Goal: Task Accomplishment & Management: Use online tool/utility

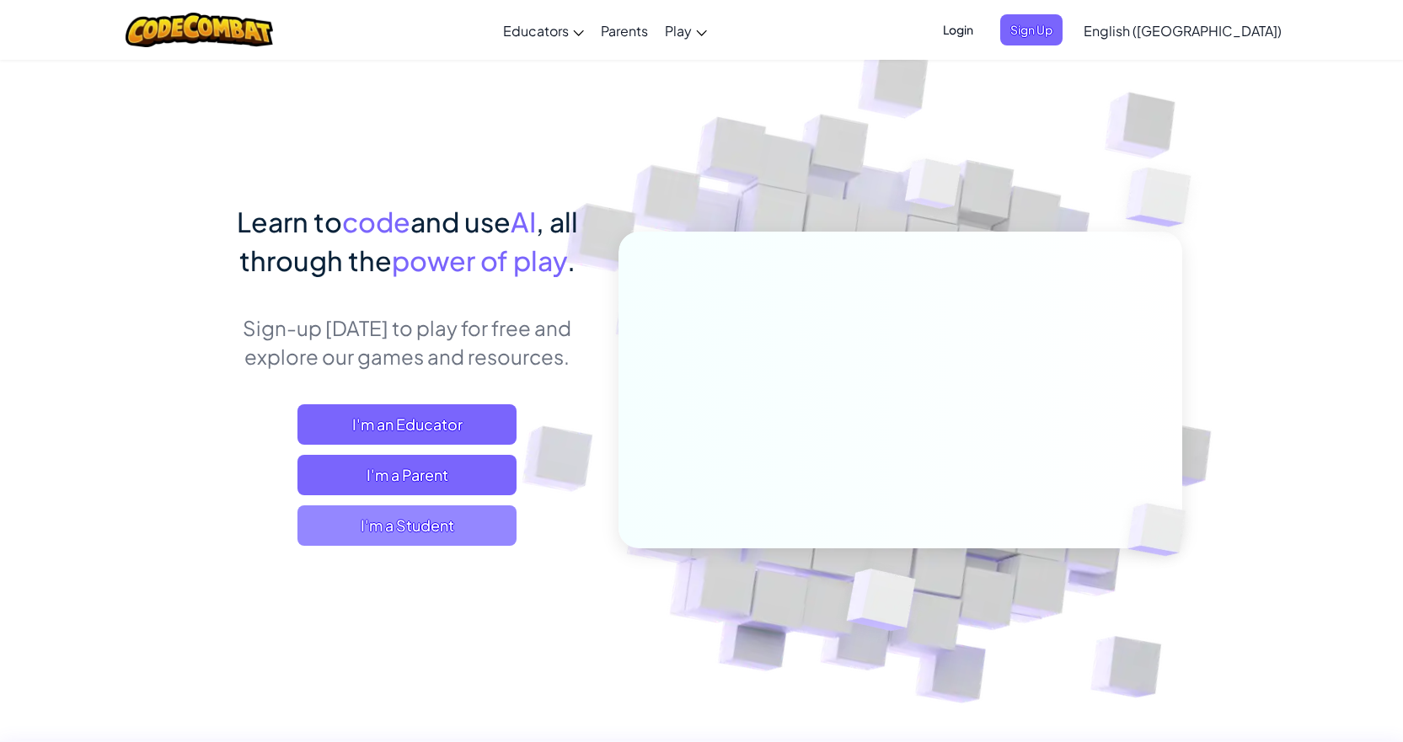
click at [375, 519] on span "I'm a Student" at bounding box center [406, 525] width 219 height 40
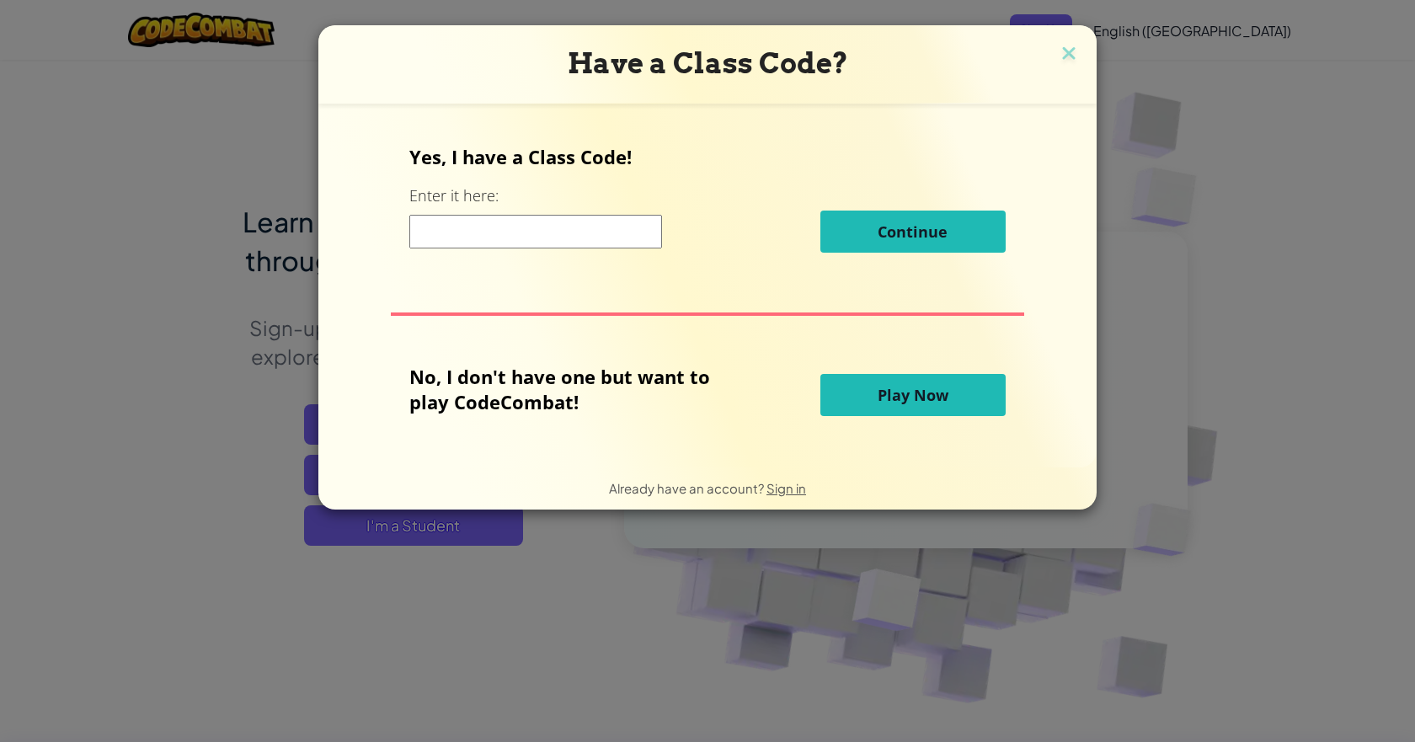
click at [900, 406] on button "Play Now" at bounding box center [912, 395] width 185 height 42
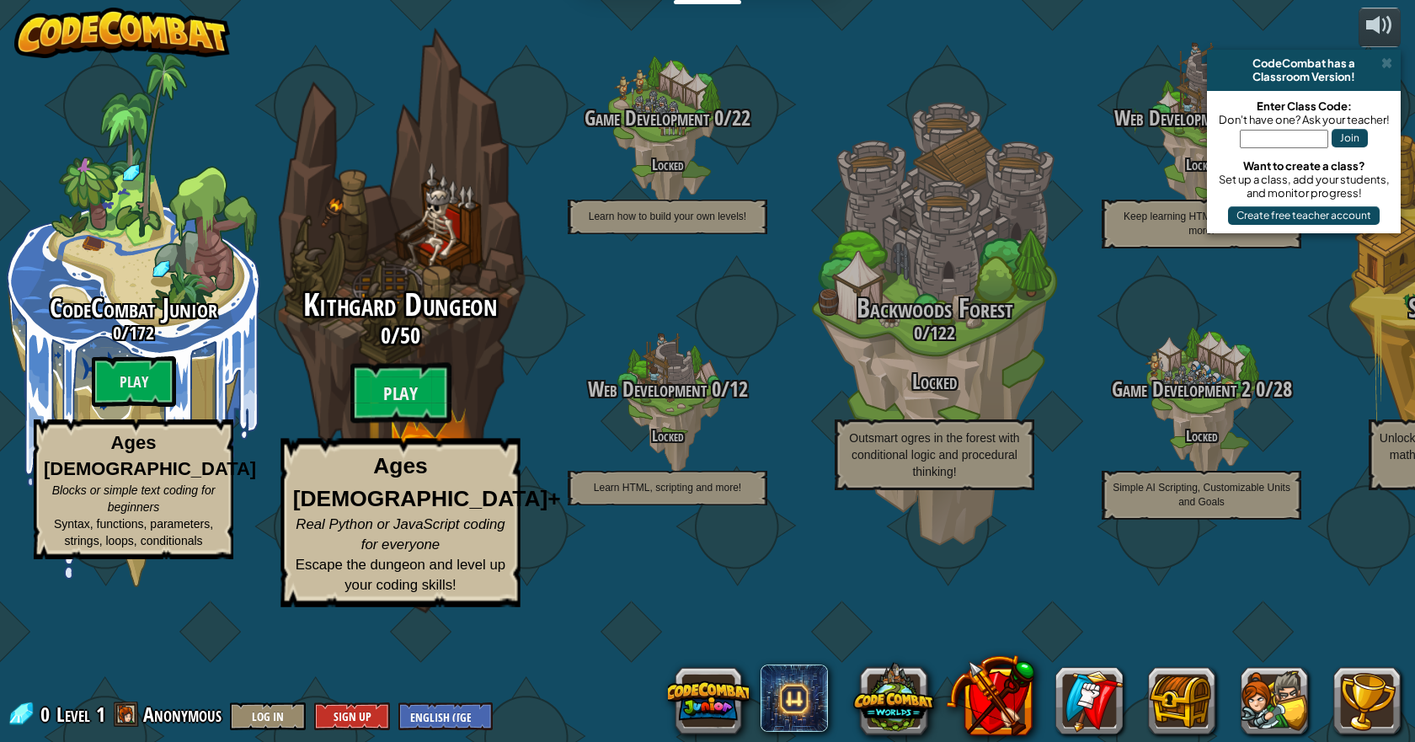
click at [393, 503] on div "Kithgard Dungeon 0 / 50 Play Ages [DEMOGRAPHIC_DATA]+ Real Python or JavaScript…" at bounding box center [400, 447] width 320 height 319
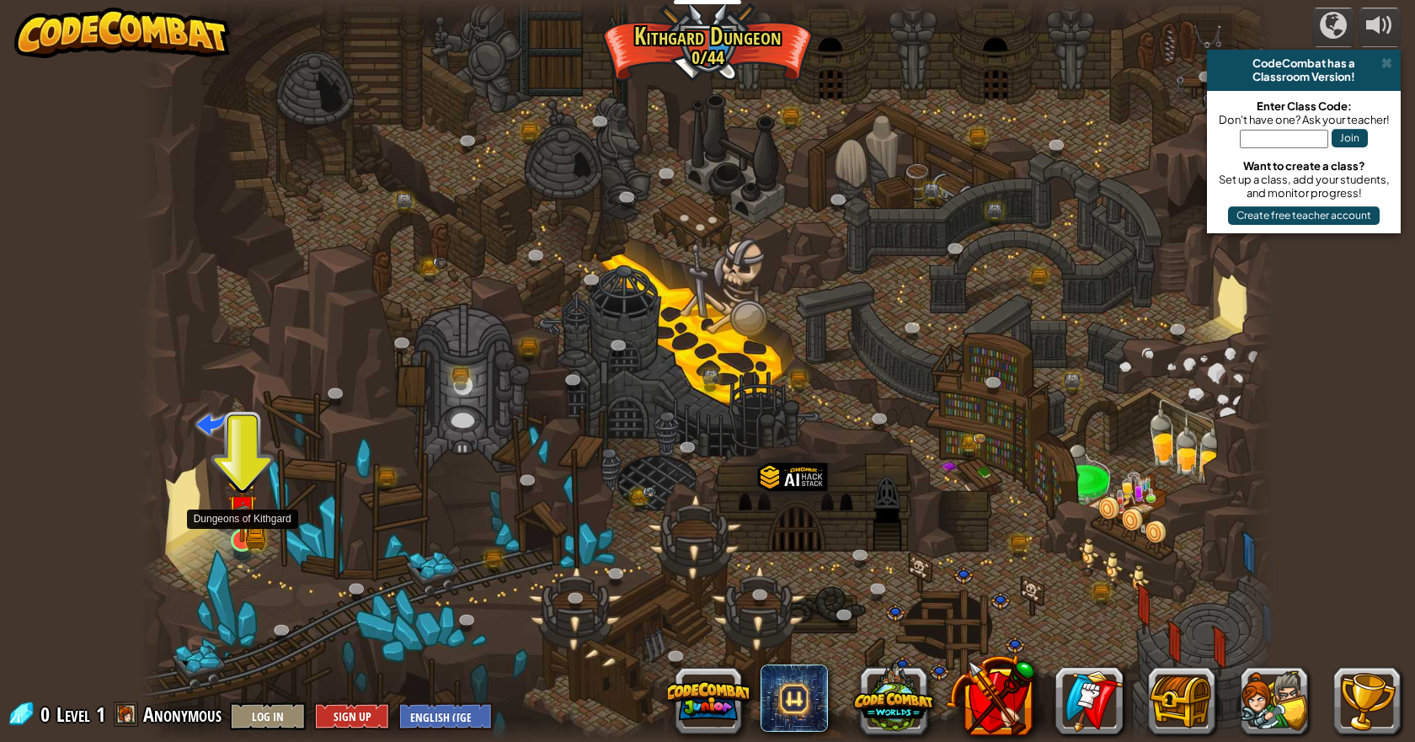
click at [243, 529] on div at bounding box center [242, 540] width 23 height 23
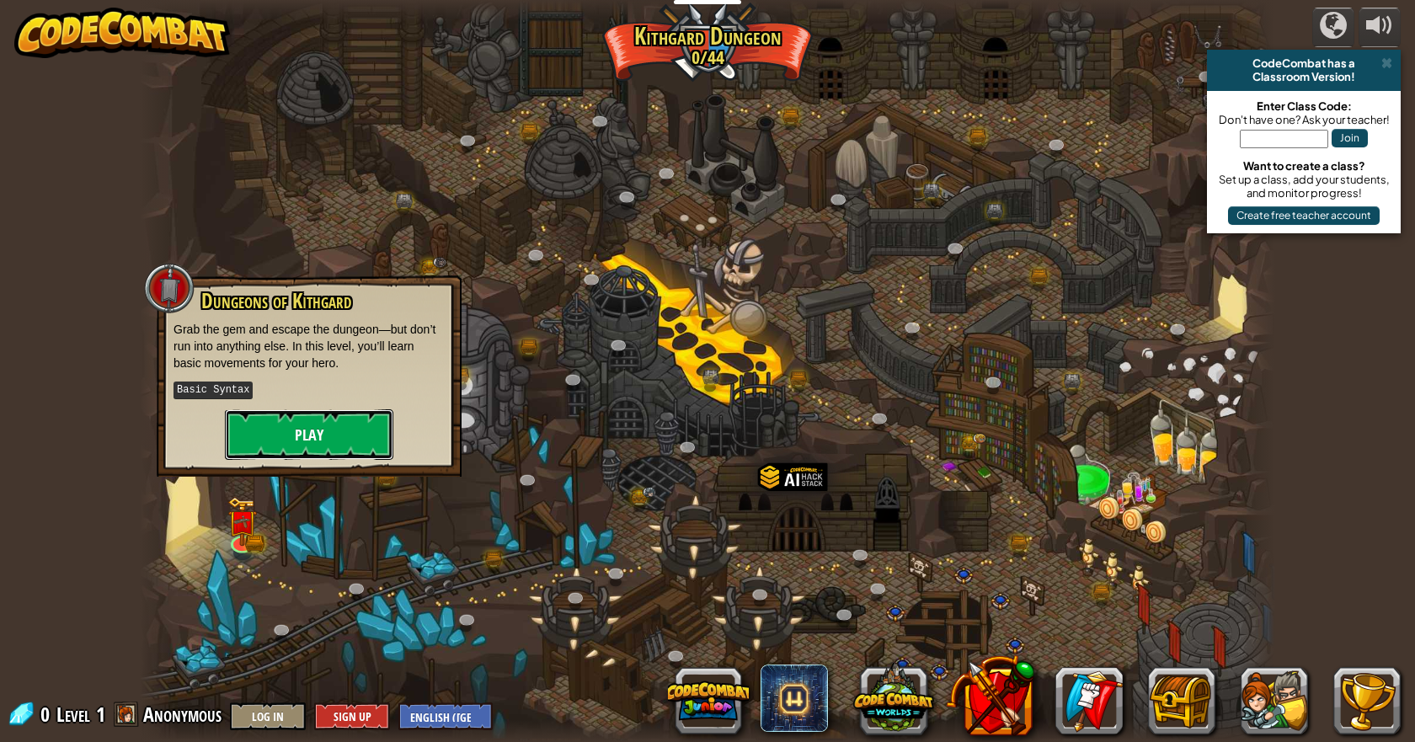
click at [300, 430] on button "Play" at bounding box center [309, 434] width 168 height 51
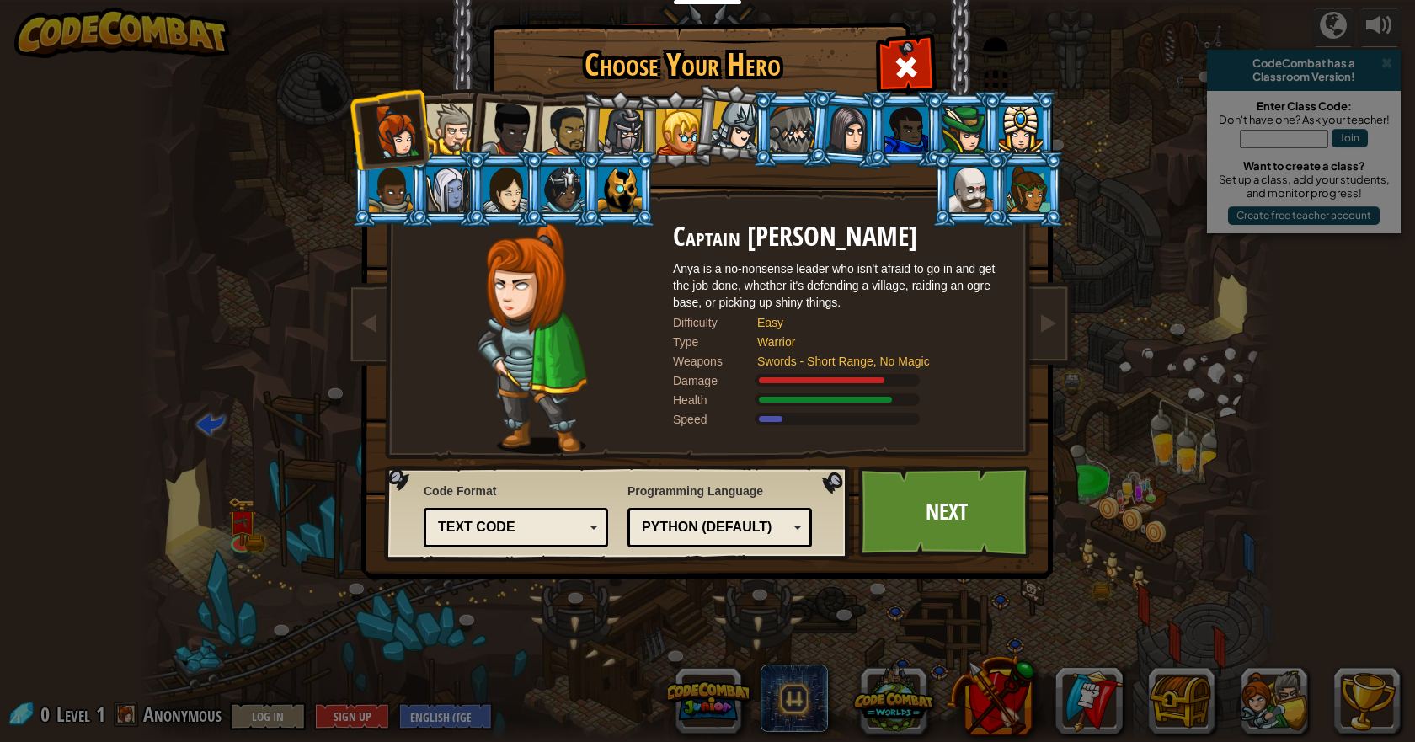
click at [415, 111] on div at bounding box center [395, 132] width 56 height 56
click at [459, 116] on div at bounding box center [451, 129] width 51 height 51
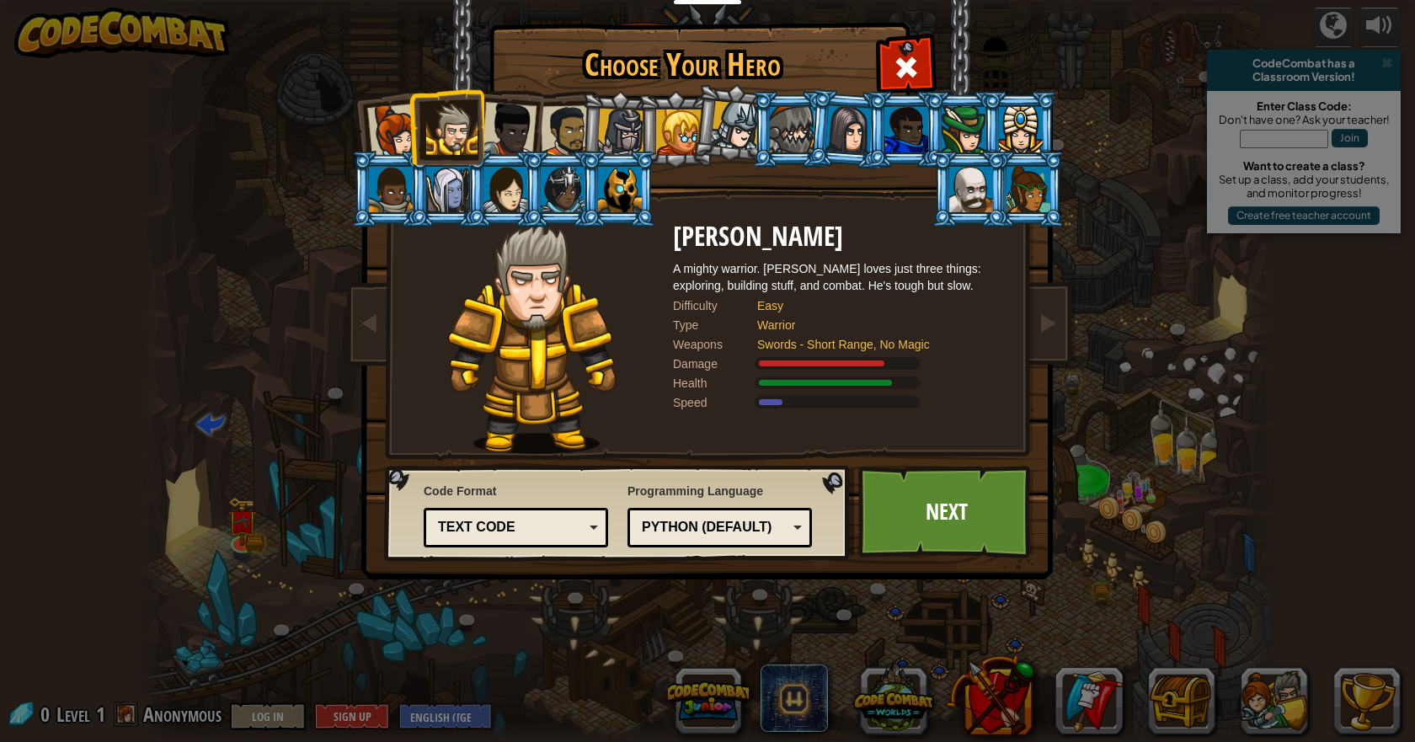
click at [370, 124] on div at bounding box center [395, 132] width 56 height 56
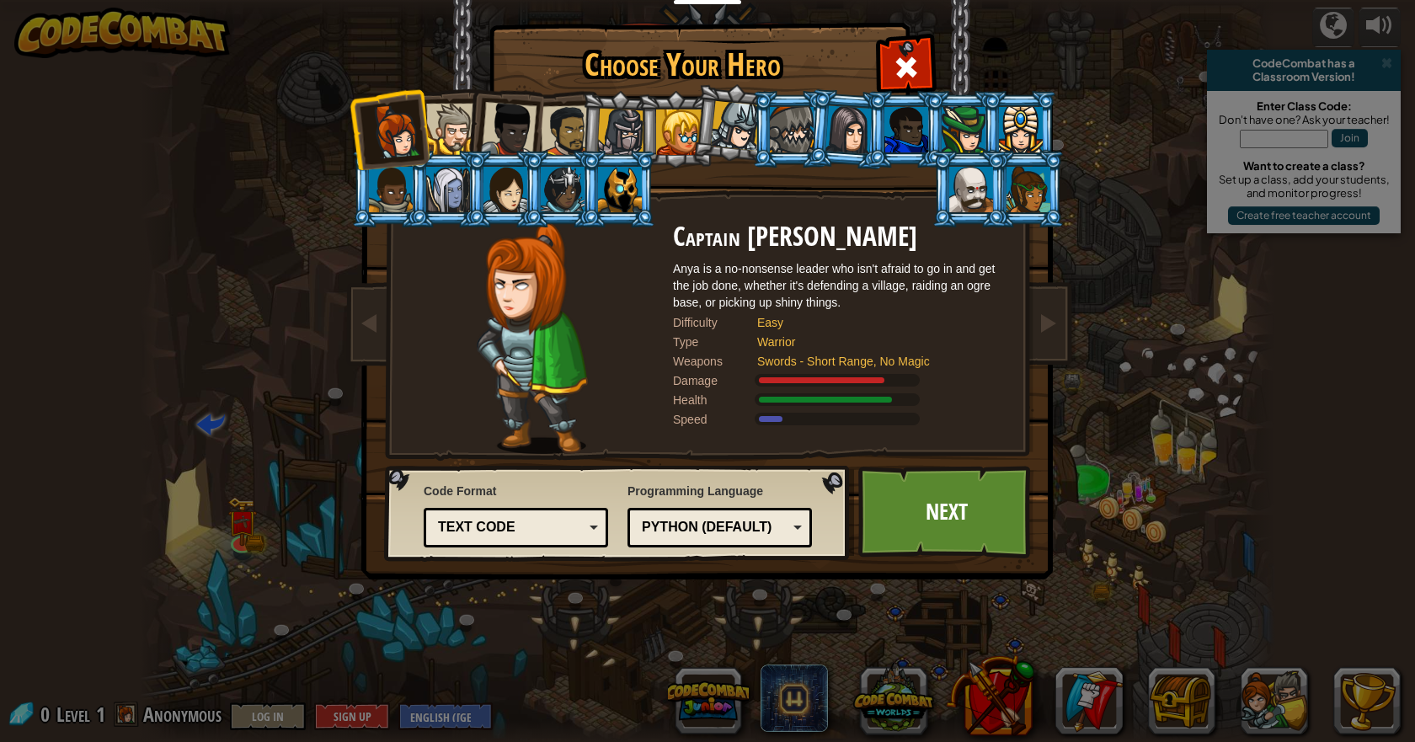
click at [665, 122] on div at bounding box center [678, 132] width 45 height 45
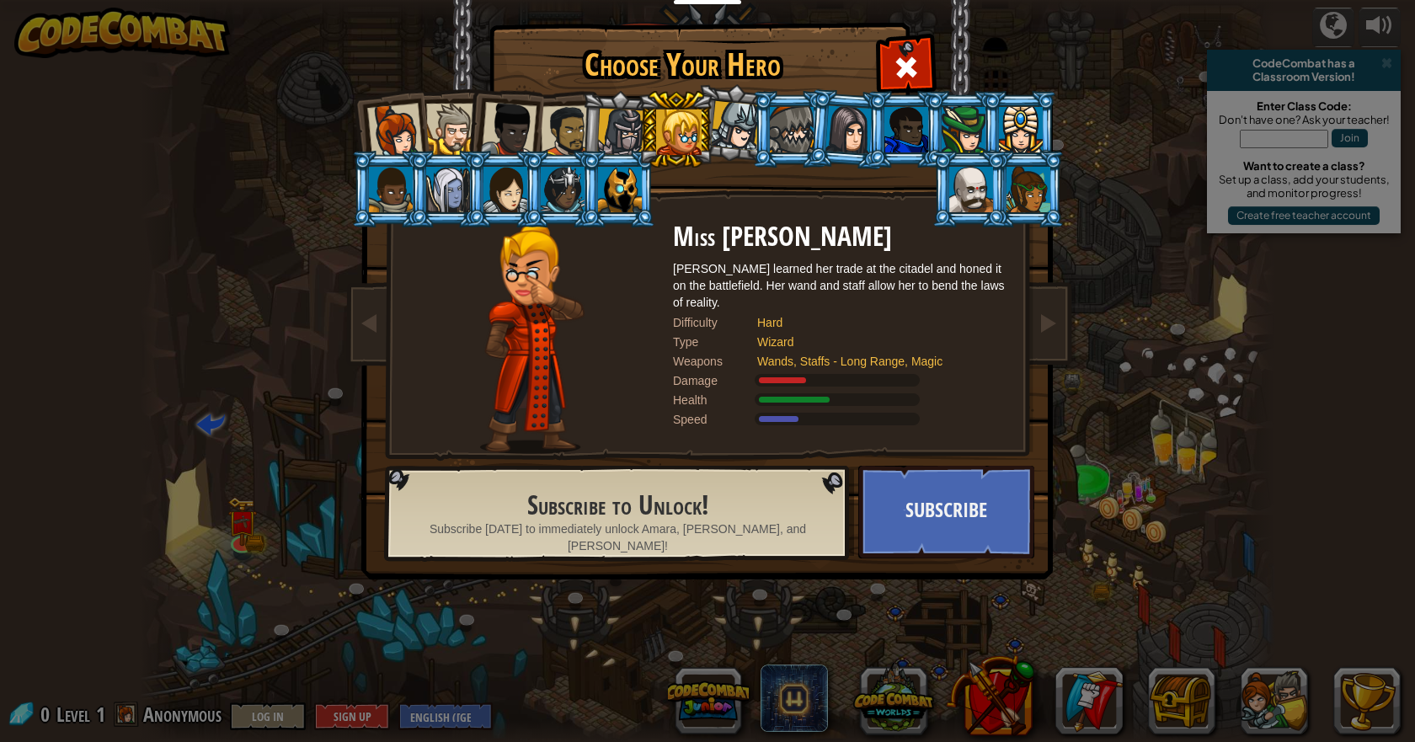
click at [835, 134] on div at bounding box center [849, 129] width 47 height 48
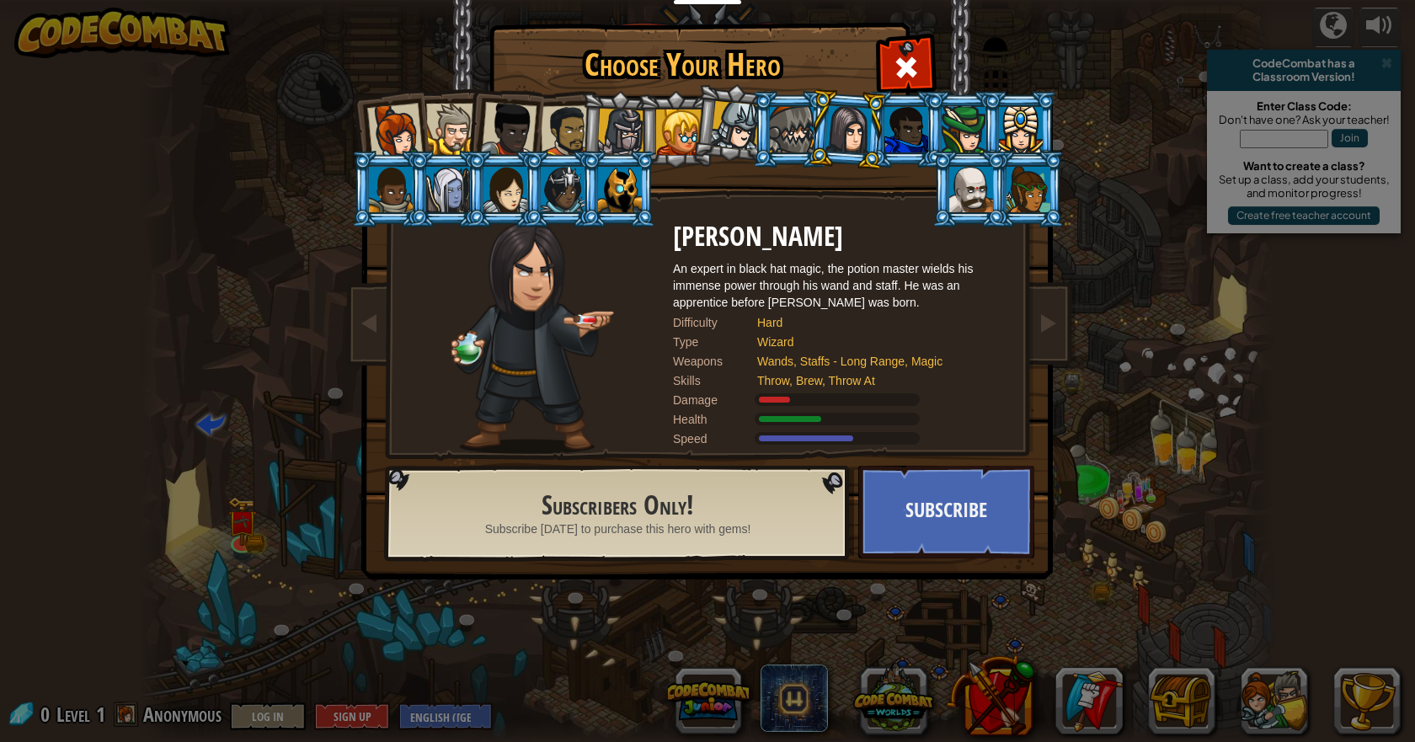
click at [579, 134] on div at bounding box center [567, 131] width 52 height 52
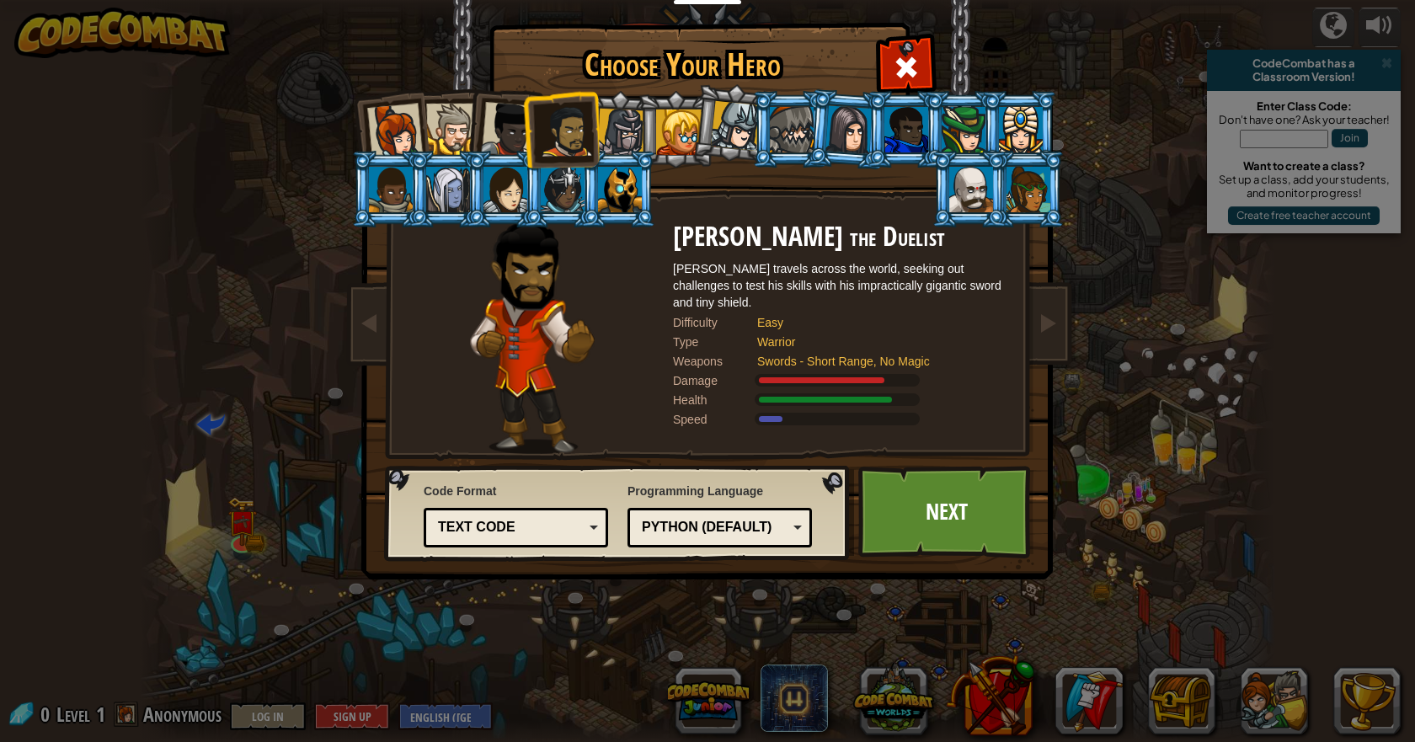
click at [478, 128] on li at bounding box center [503, 126] width 83 height 83
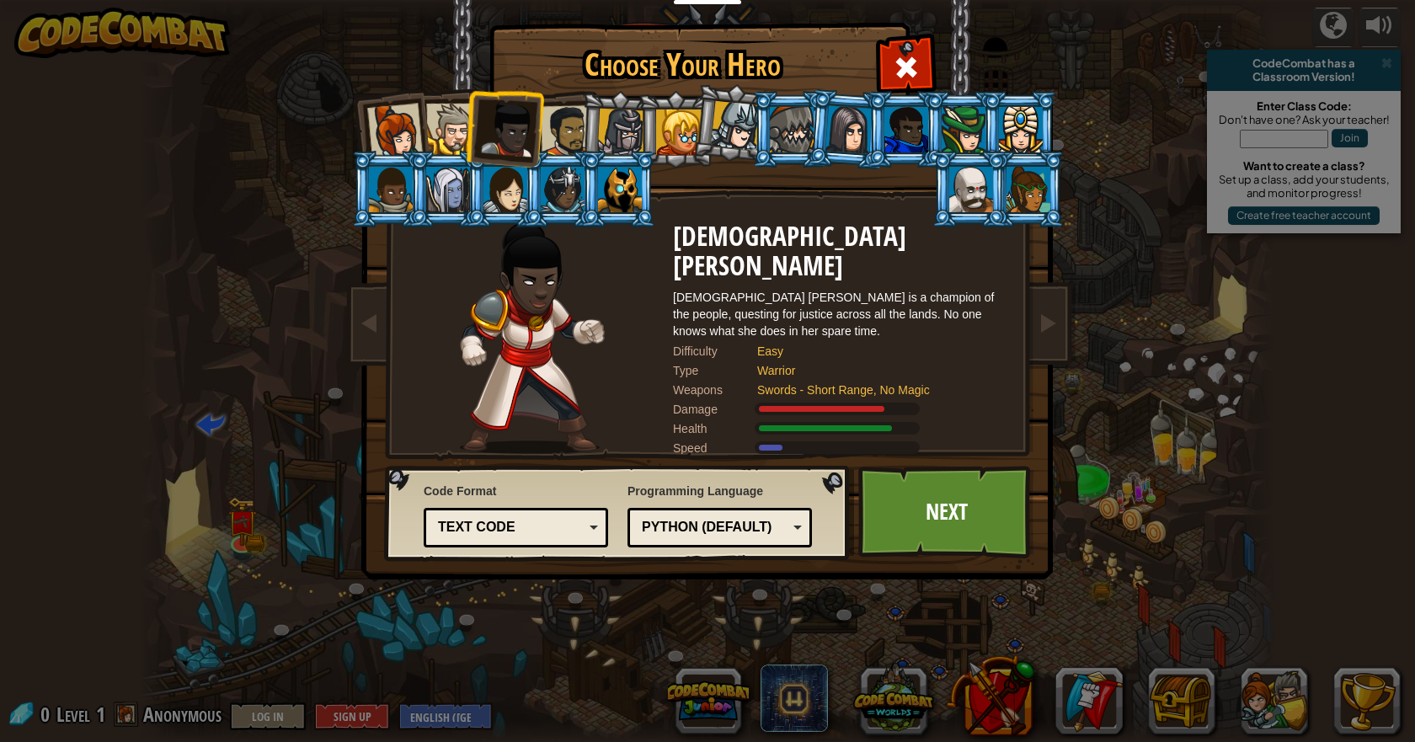
click at [441, 123] on div at bounding box center [451, 129] width 51 height 51
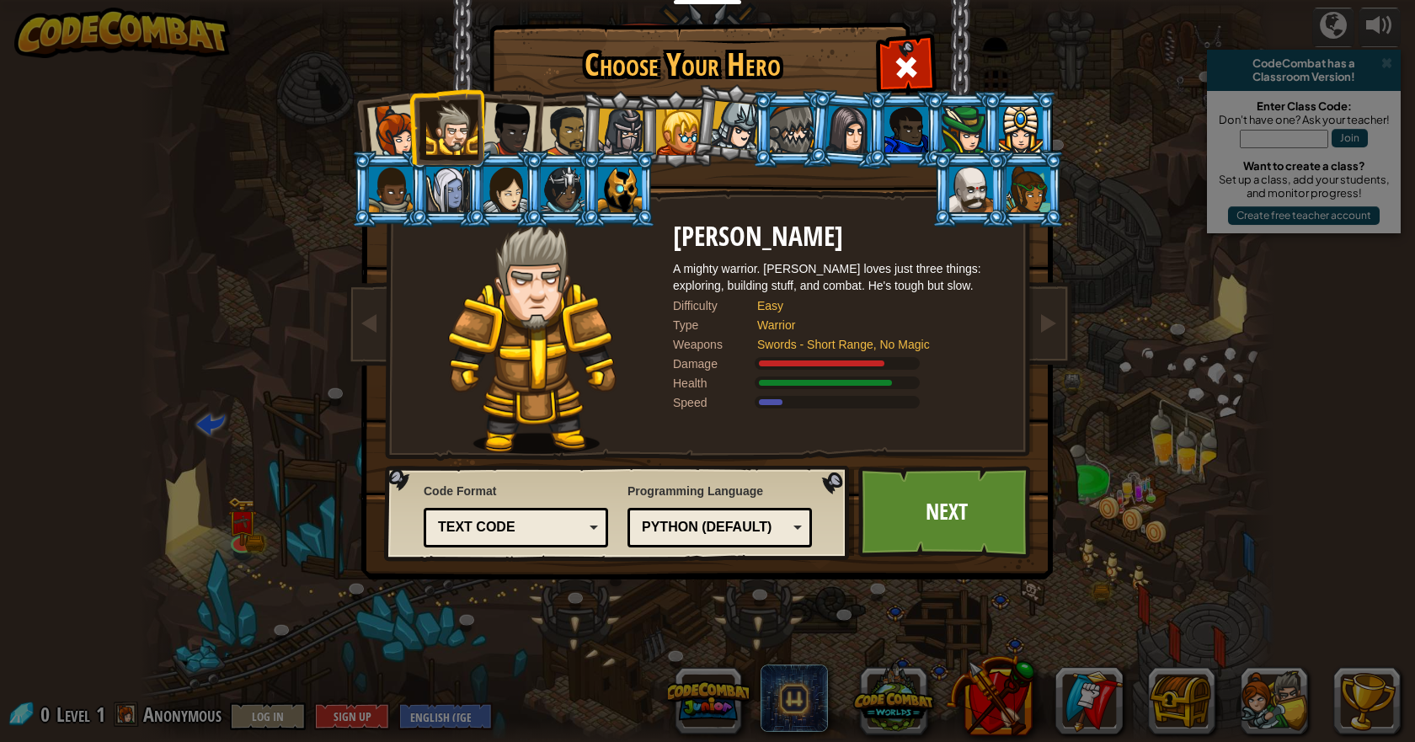
click at [392, 131] on div at bounding box center [395, 132] width 56 height 56
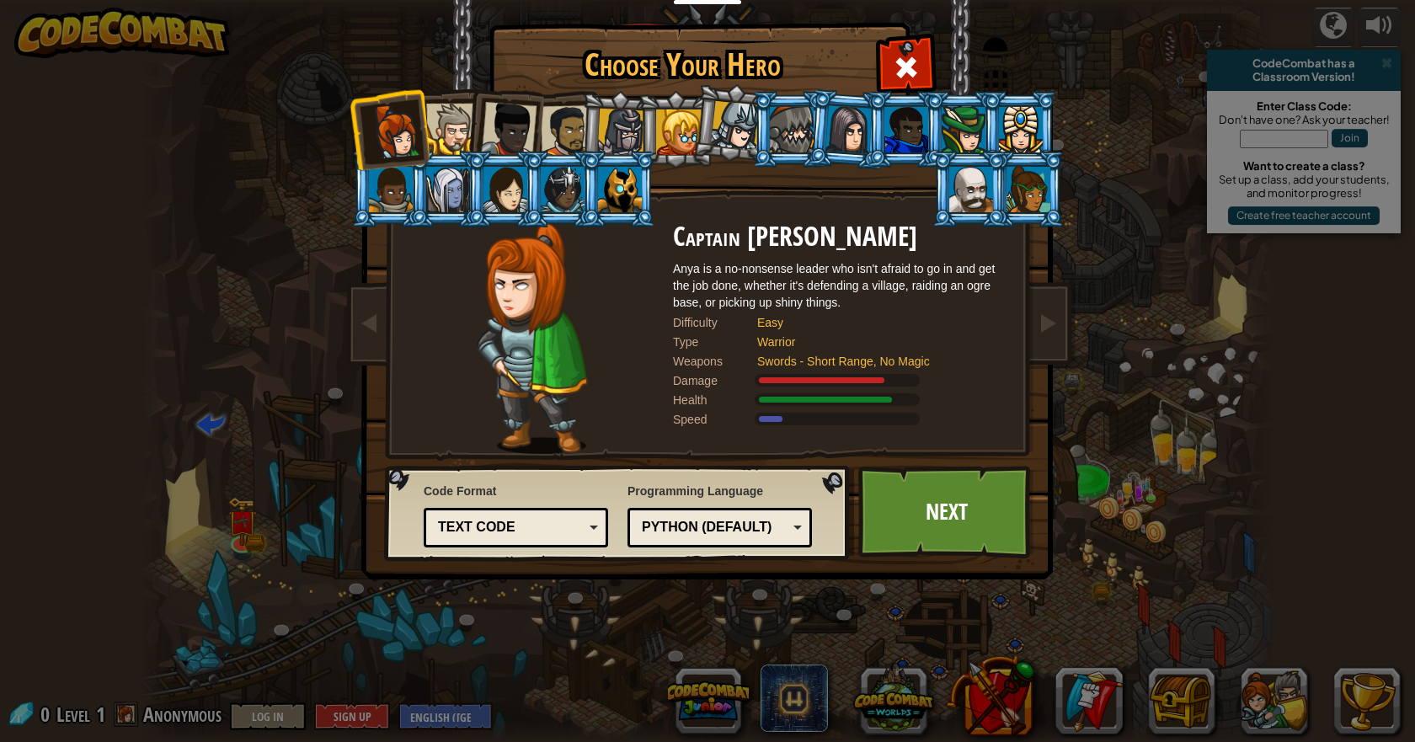
click at [441, 127] on div at bounding box center [451, 129] width 51 height 51
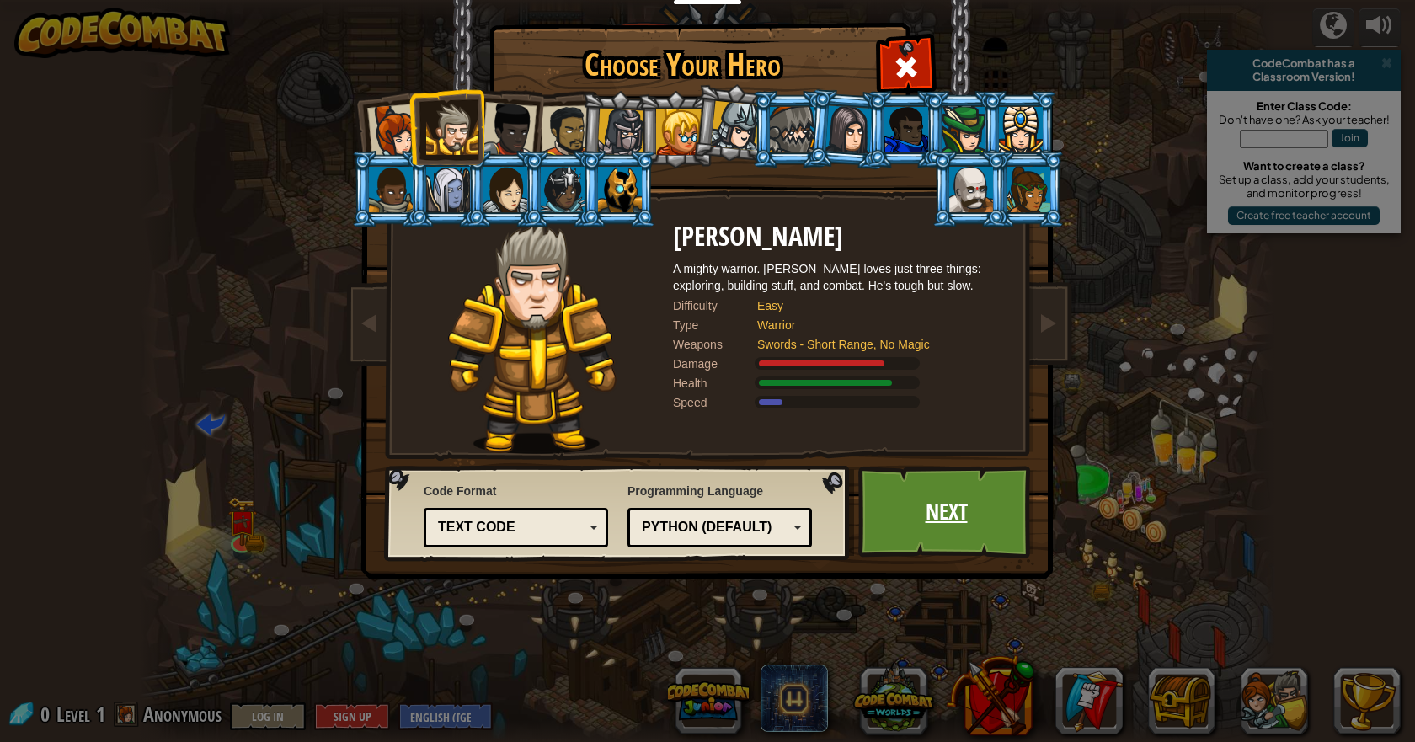
click at [956, 526] on link "Next" at bounding box center [946, 512] width 176 height 93
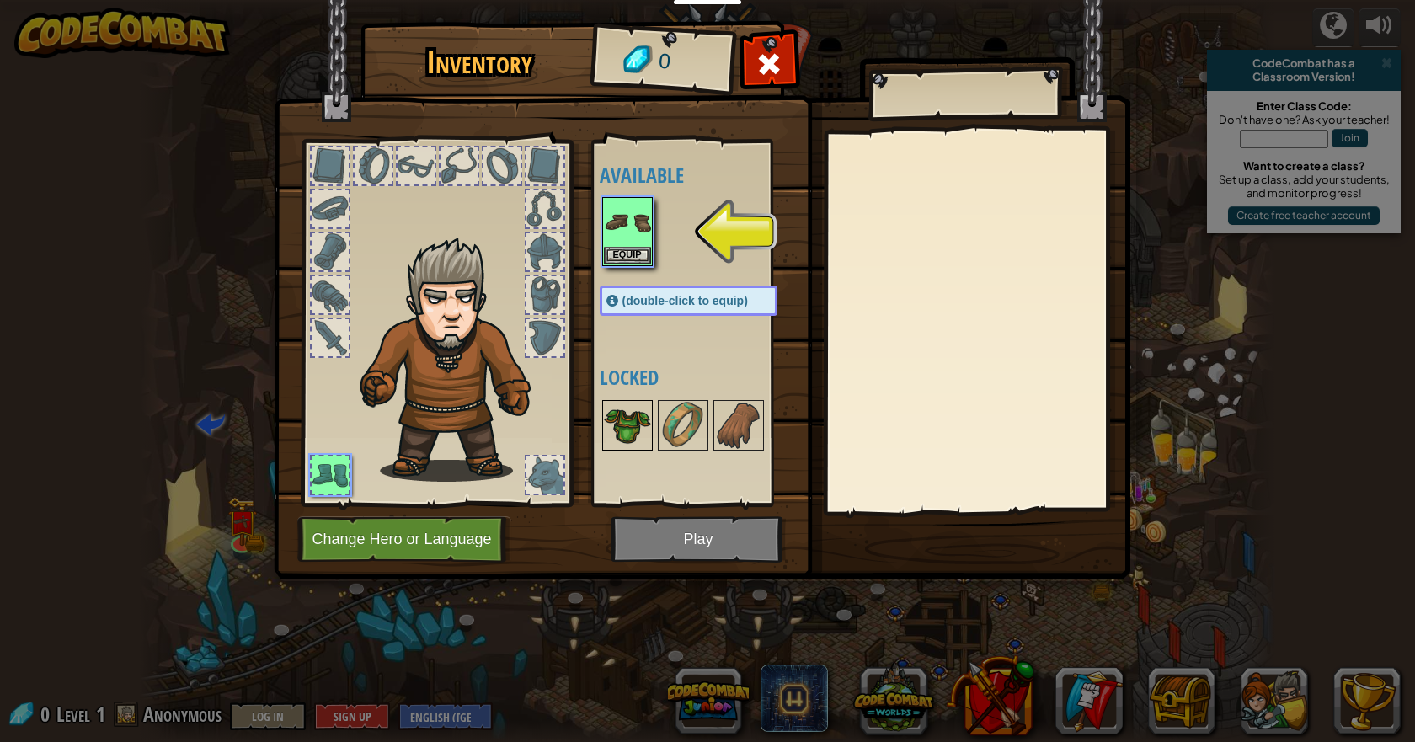
click at [638, 422] on img at bounding box center [627, 425] width 47 height 47
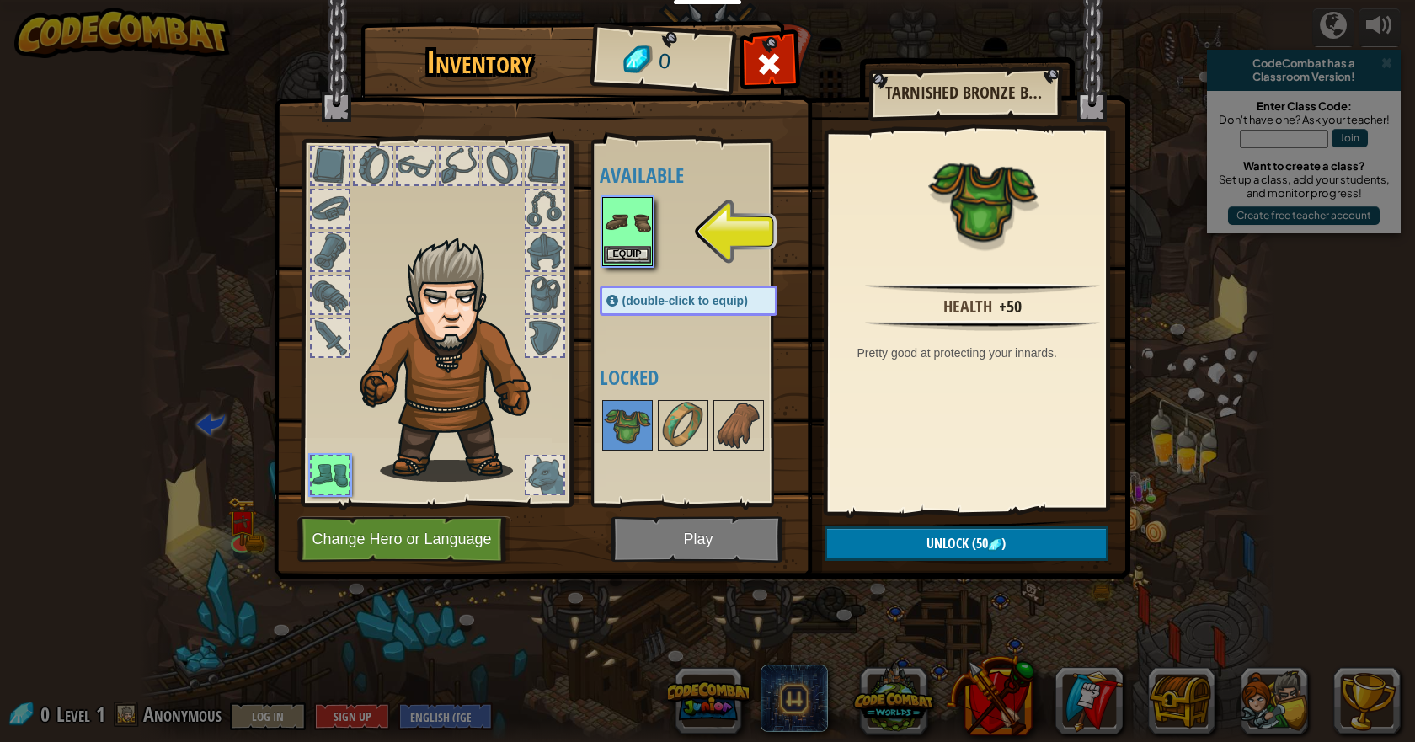
click at [626, 226] on img at bounding box center [627, 222] width 47 height 47
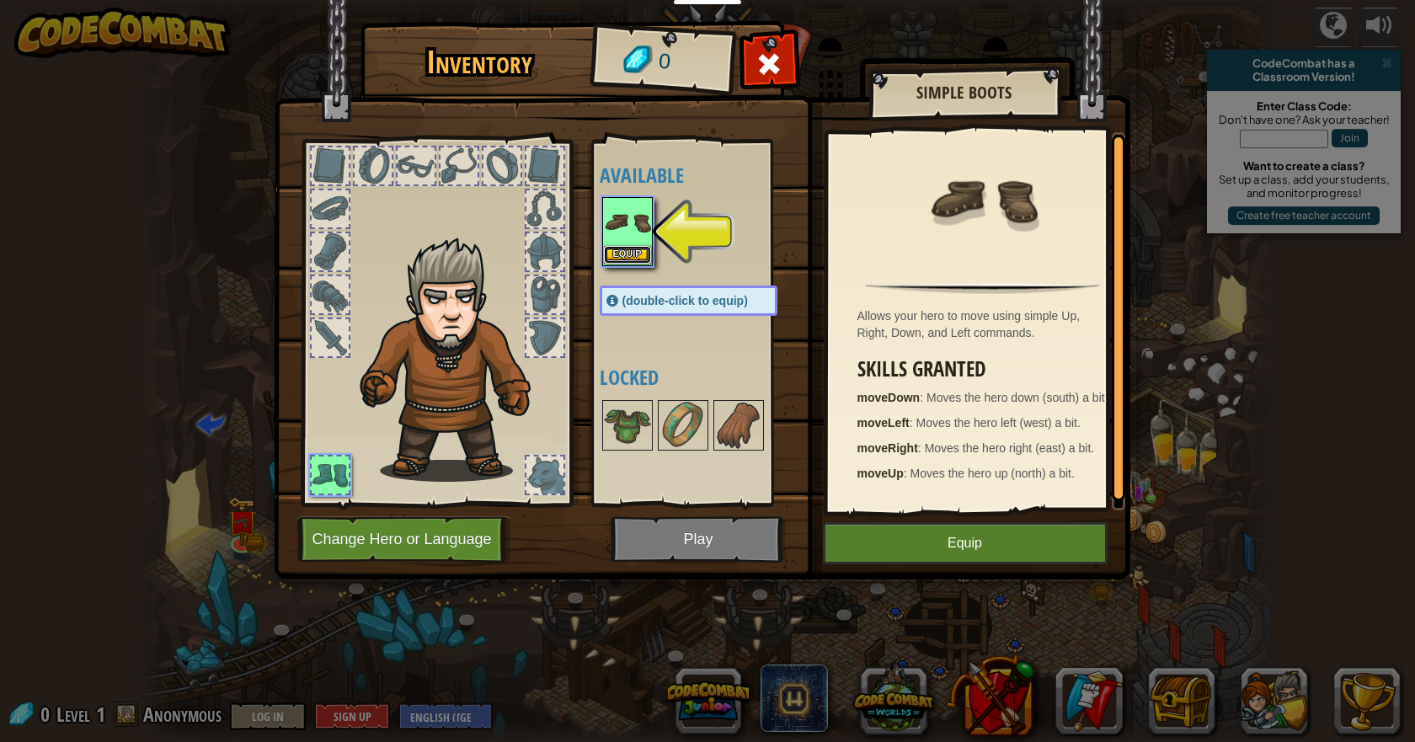
click at [628, 255] on button "Equip" at bounding box center [627, 255] width 47 height 18
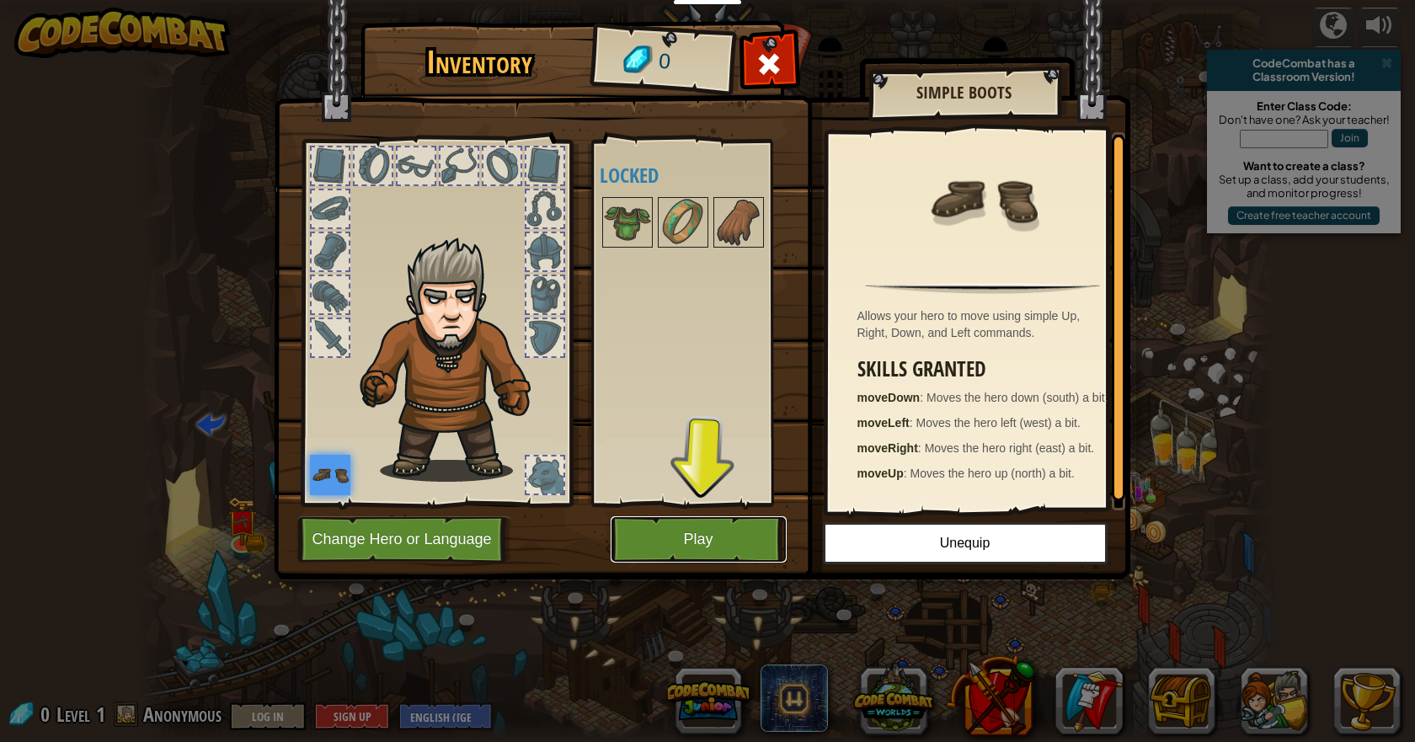
click at [684, 540] on button "Play" at bounding box center [699, 539] width 176 height 46
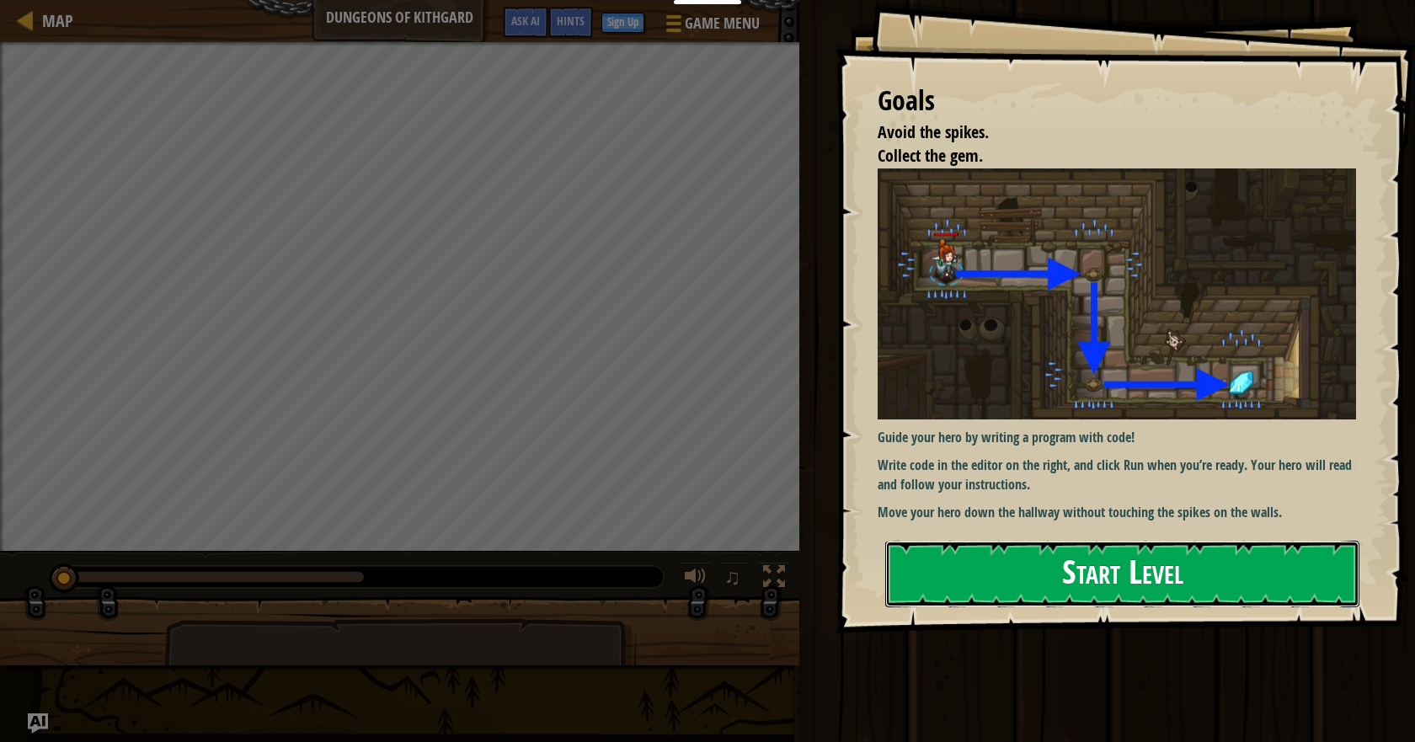
click at [1021, 565] on button "Start Level" at bounding box center [1122, 574] width 474 height 67
